Goal: Find specific page/section: Find specific page/section

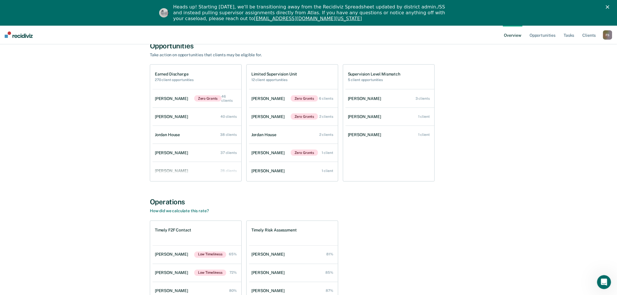
scroll to position [266, 0]
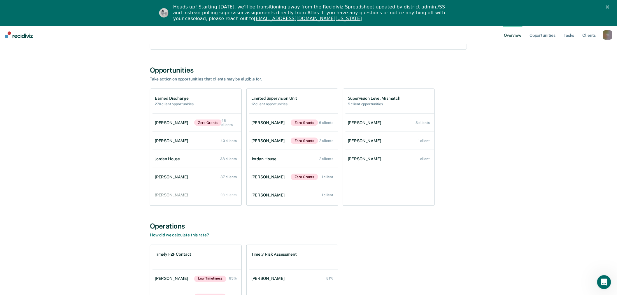
click at [607, 32] on div "F S" at bounding box center [607, 34] width 9 height 9
click at [578, 62] on link "Go to Operations" at bounding box center [584, 63] width 47 height 5
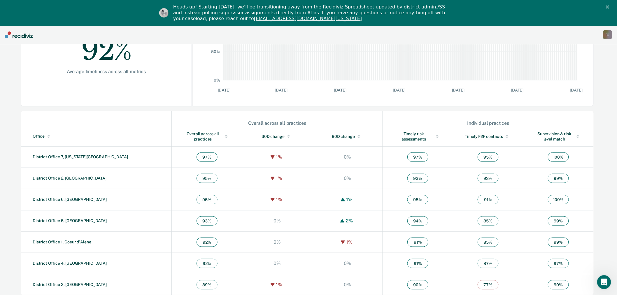
scroll to position [137, 0]
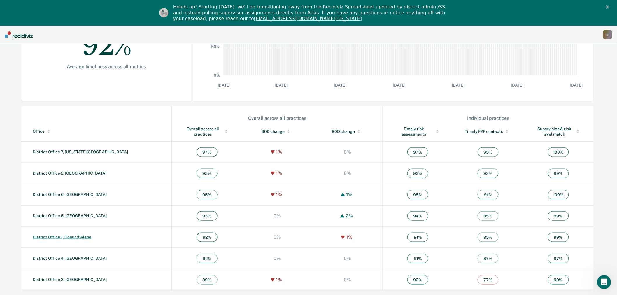
click at [77, 238] on link "District Office 1, Coeur d'Alene" at bounding box center [62, 237] width 59 height 5
